Goal: Task Accomplishment & Management: Manage account settings

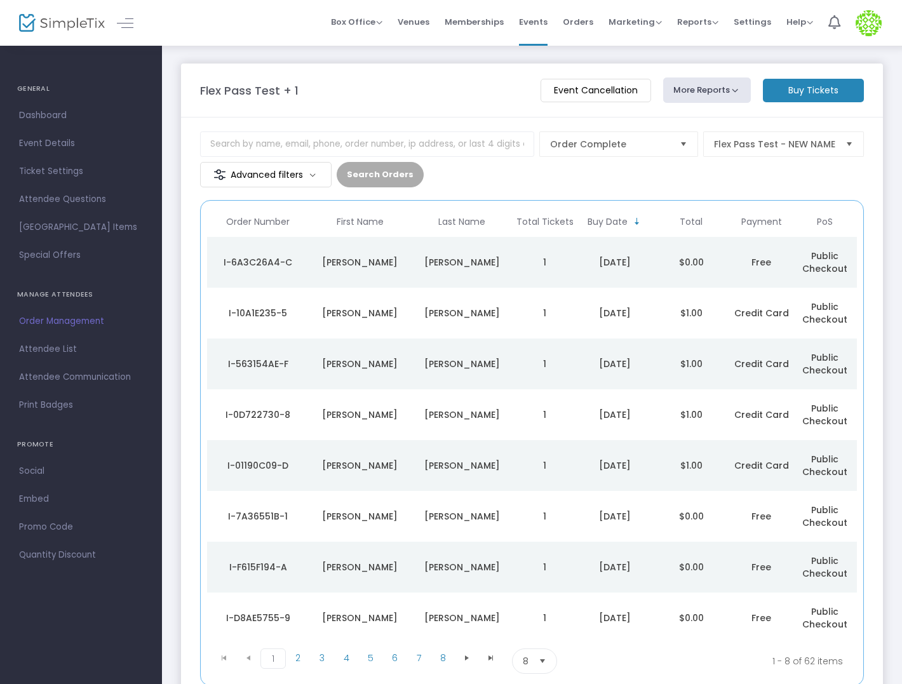
click at [357, 271] on td "Nicolas" at bounding box center [360, 262] width 102 height 51
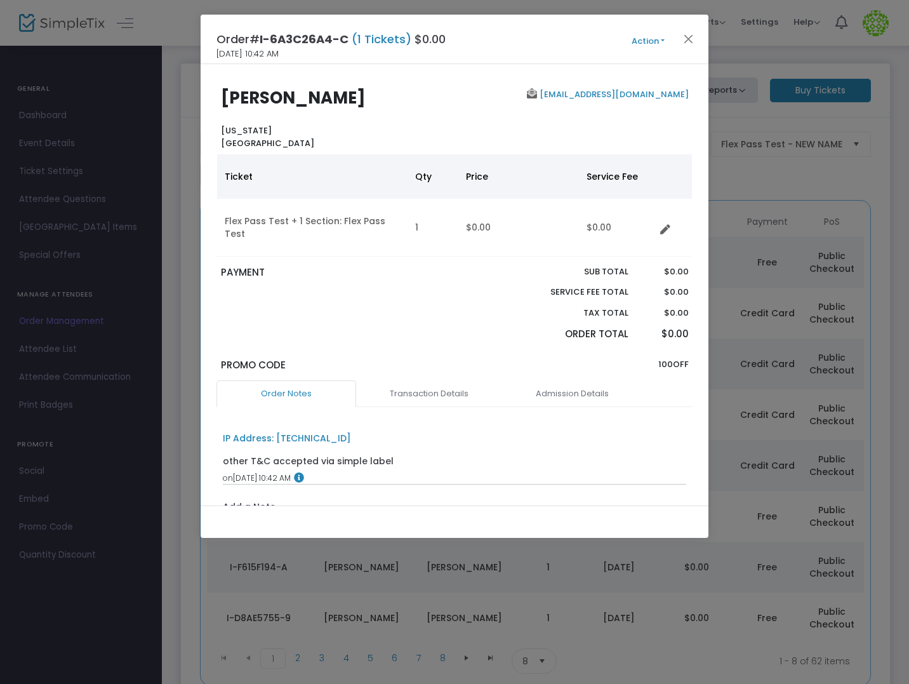
click at [646, 41] on button "Action" at bounding box center [648, 41] width 76 height 14
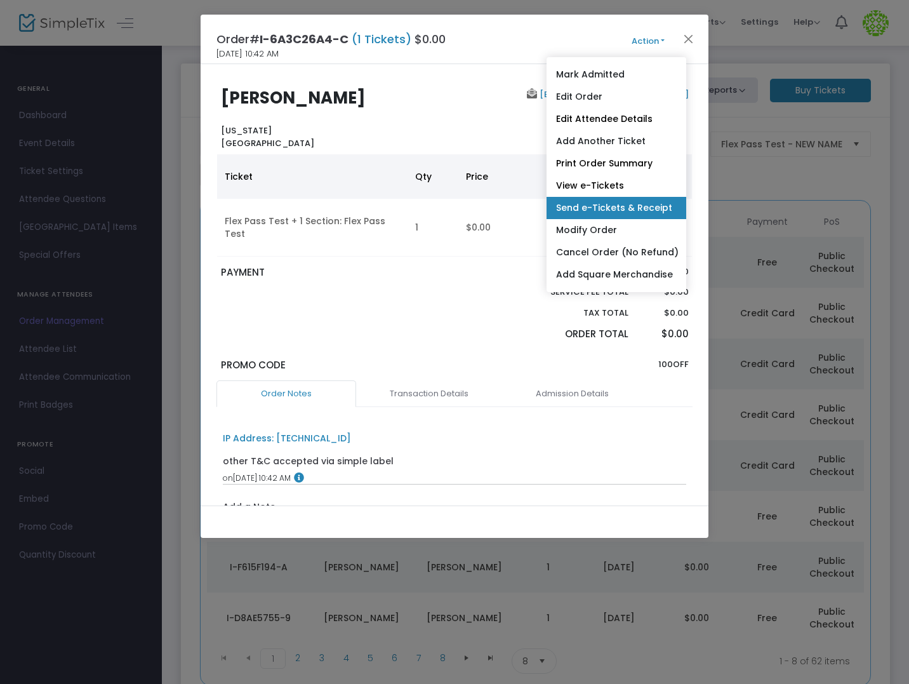
click at [626, 211] on link "Send e-Tickets & Receipt" at bounding box center [617, 208] width 140 height 22
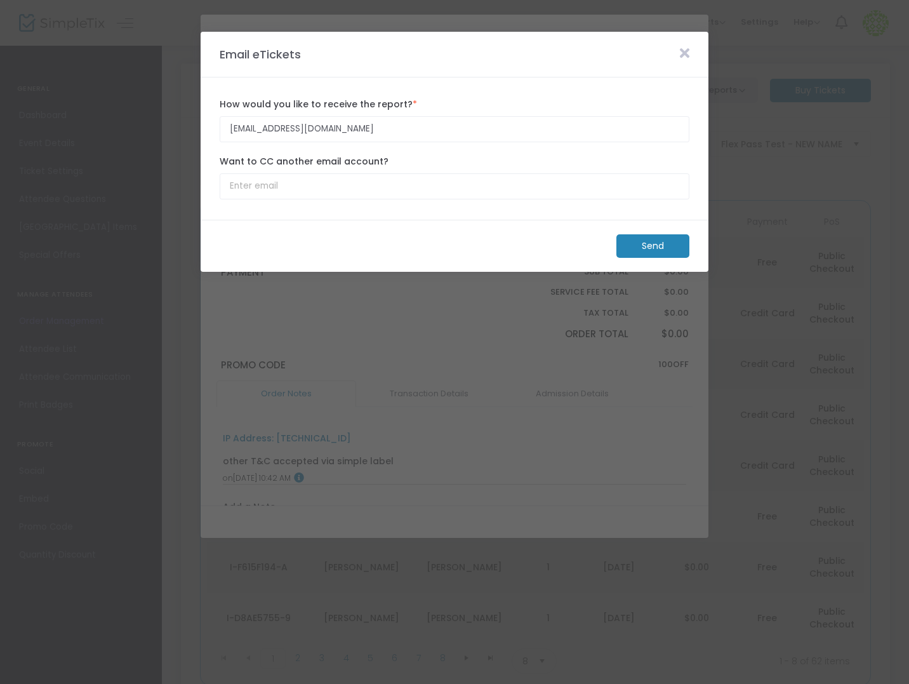
click at [311, 144] on div "nickg413@gmail.com How would you like to receive the report? * Email is require…" at bounding box center [454, 119] width 483 height 57
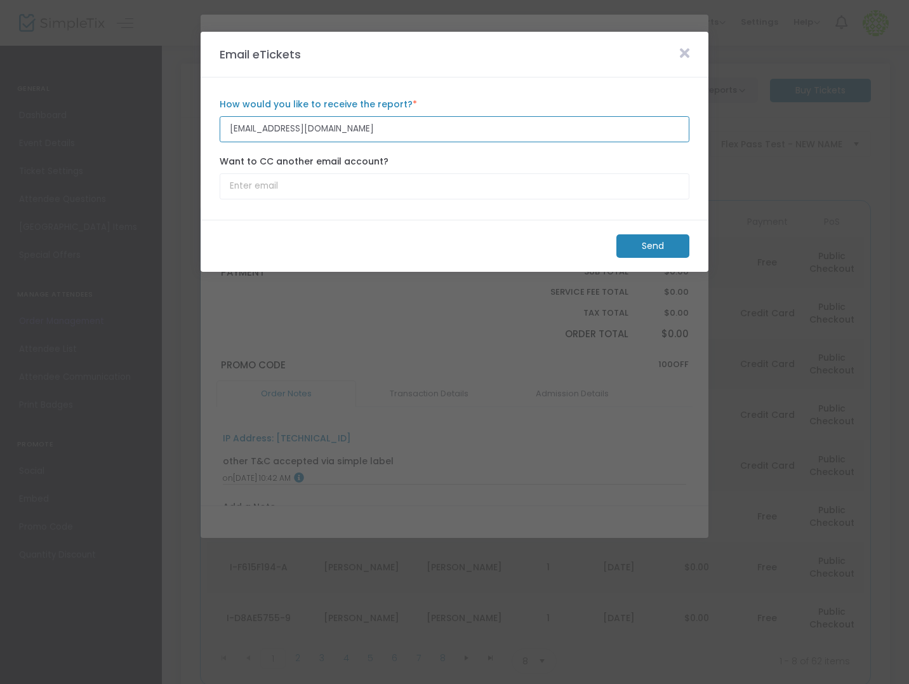
click at [311, 135] on input "nickg413@gmail.com" at bounding box center [455, 129] width 470 height 26
type input "[PERSON_NAME][EMAIL_ADDRESS][DOMAIN_NAME]"
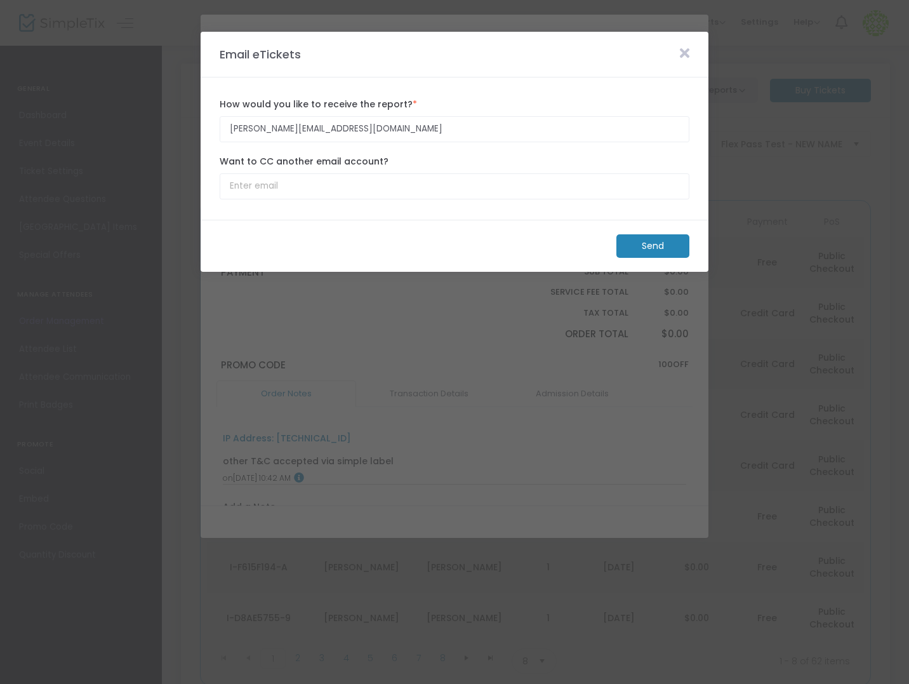
click at [643, 248] on m-button "Send" at bounding box center [653, 245] width 73 height 23
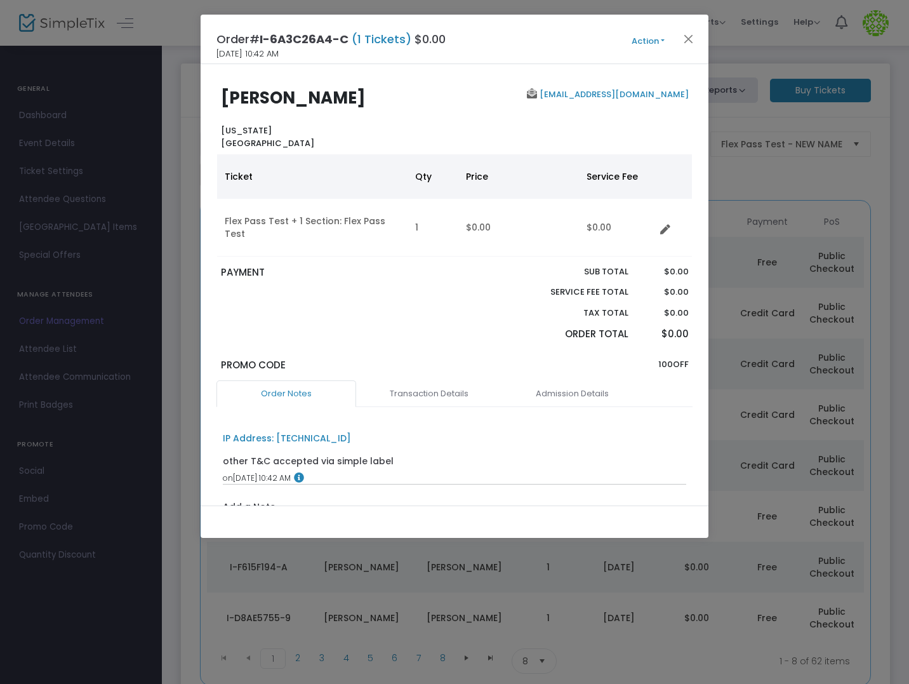
click at [641, 307] on p "$0.00" at bounding box center [665, 313] width 48 height 13
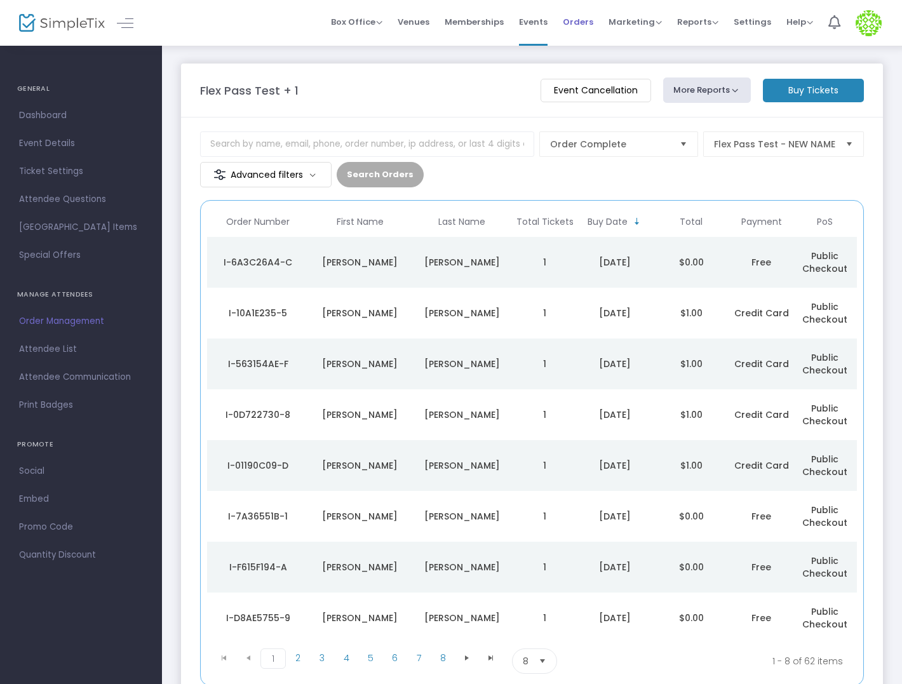
click at [592, 21] on span "Orders" at bounding box center [578, 22] width 30 height 32
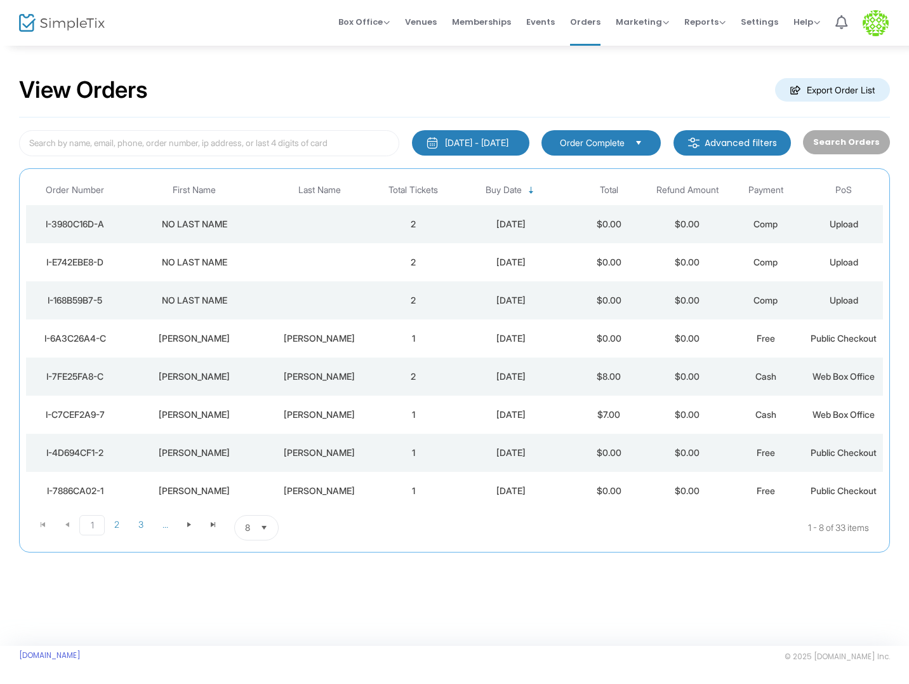
click at [870, 20] on img at bounding box center [876, 23] width 26 height 26
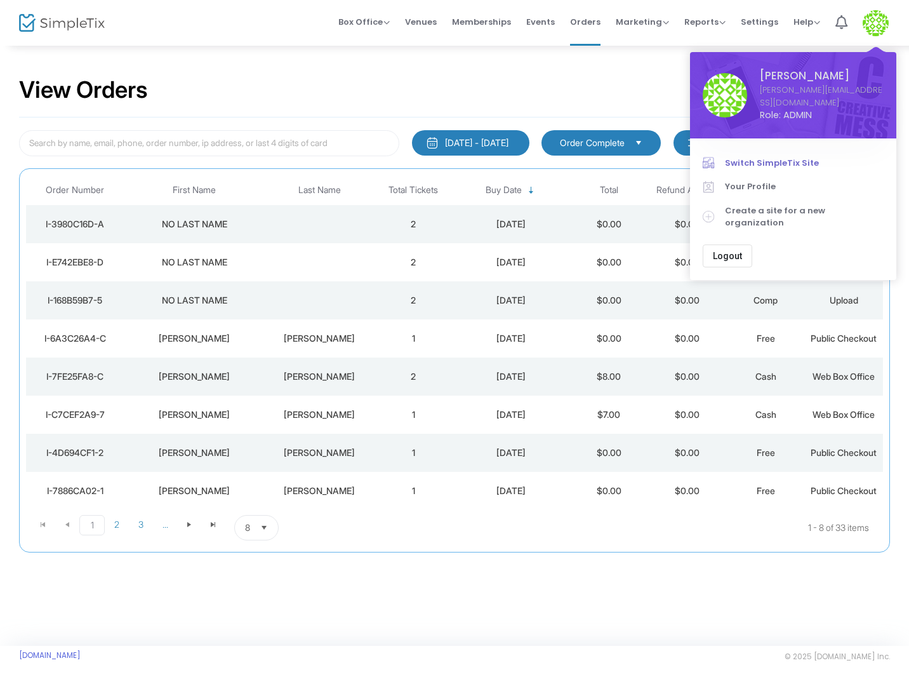
click at [785, 157] on span "Switch SimpleTix Site" at bounding box center [804, 163] width 159 height 13
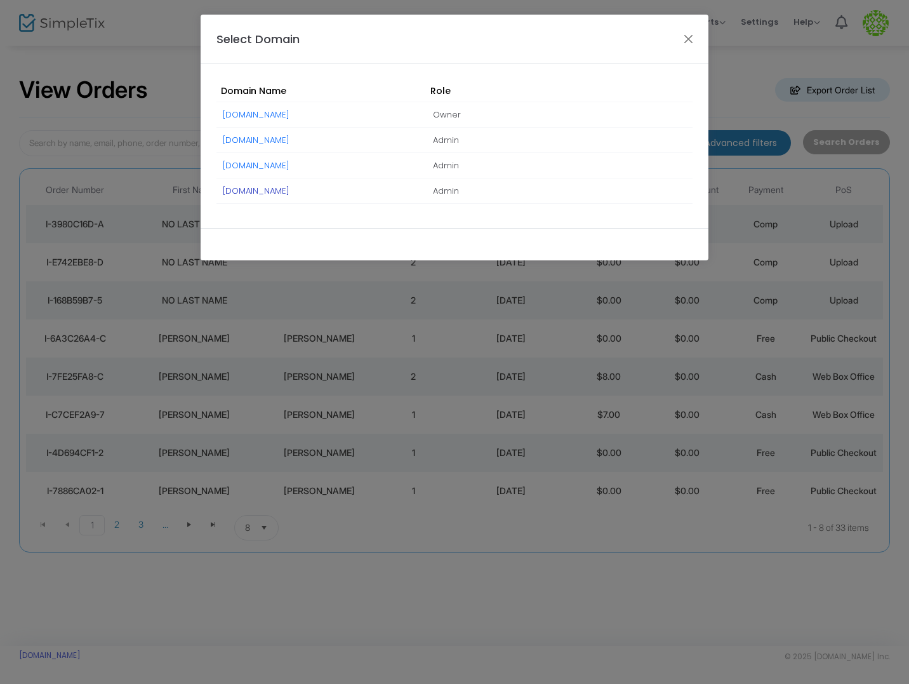
click at [276, 188] on link "[DOMAIN_NAME]" at bounding box center [256, 191] width 67 height 12
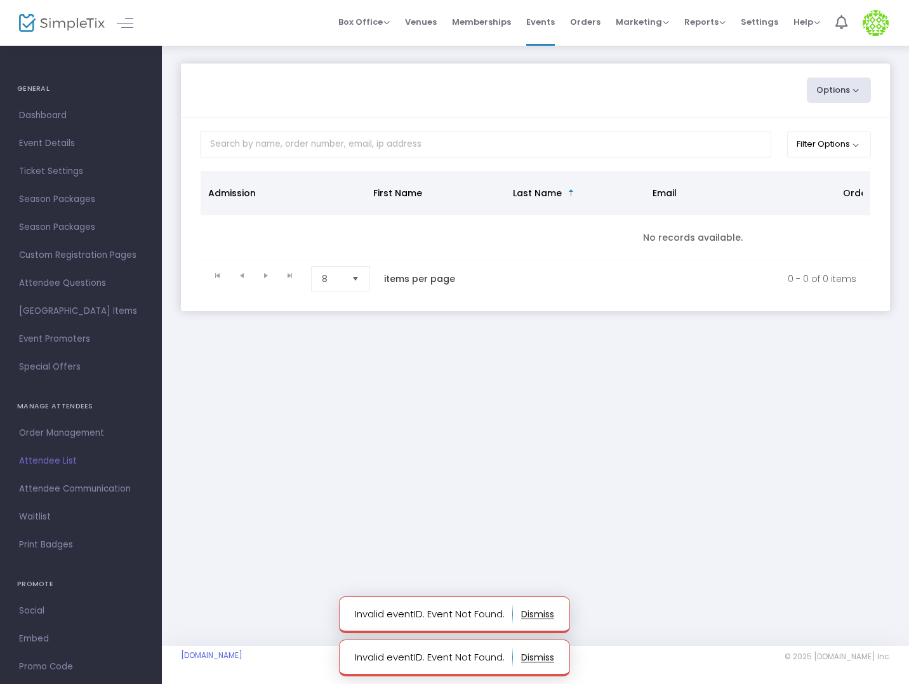
click at [873, 19] on img at bounding box center [876, 23] width 26 height 26
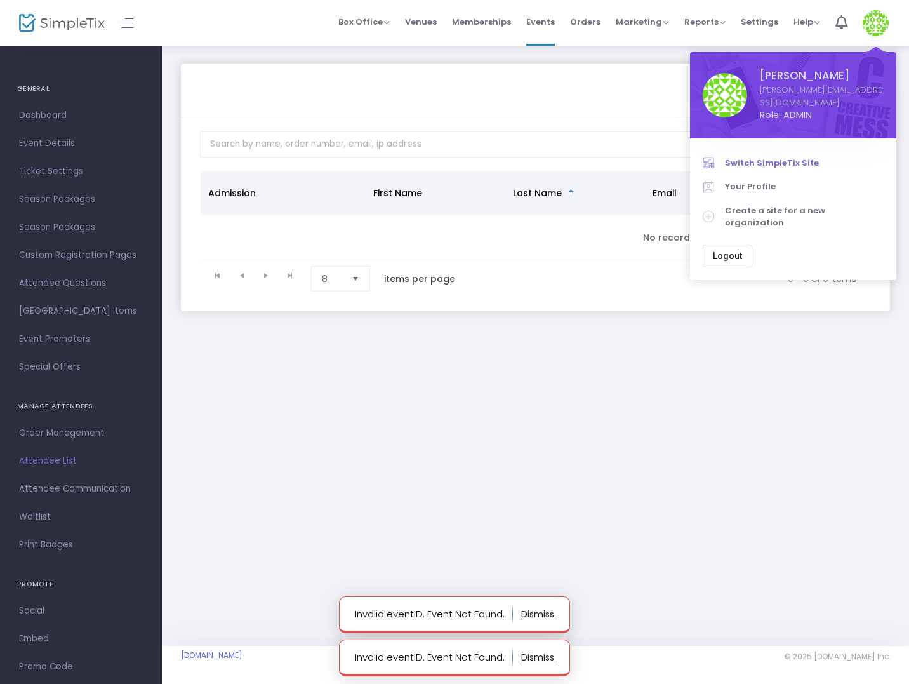
click at [758, 151] on link "Switch SimpleTix Site" at bounding box center [793, 163] width 181 height 24
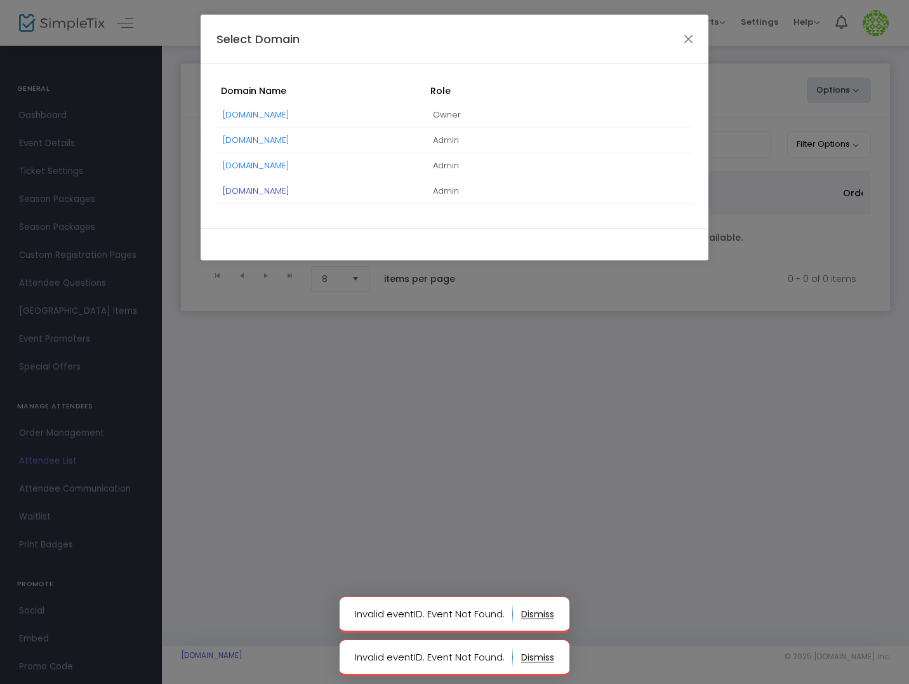
click at [263, 192] on link "[DOMAIN_NAME]" at bounding box center [256, 191] width 67 height 12
